Goal: Find contact information: Find contact information

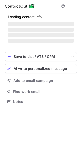
scroll to position [97, 80]
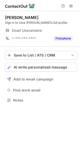
scroll to position [97, 80]
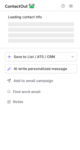
scroll to position [97, 80]
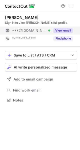
click at [64, 30] on button "View email" at bounding box center [63, 30] width 20 height 5
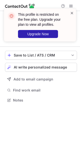
click at [71, 15] on div at bounding box center [72, 25] width 4 height 29
